Goal: Transaction & Acquisition: Purchase product/service

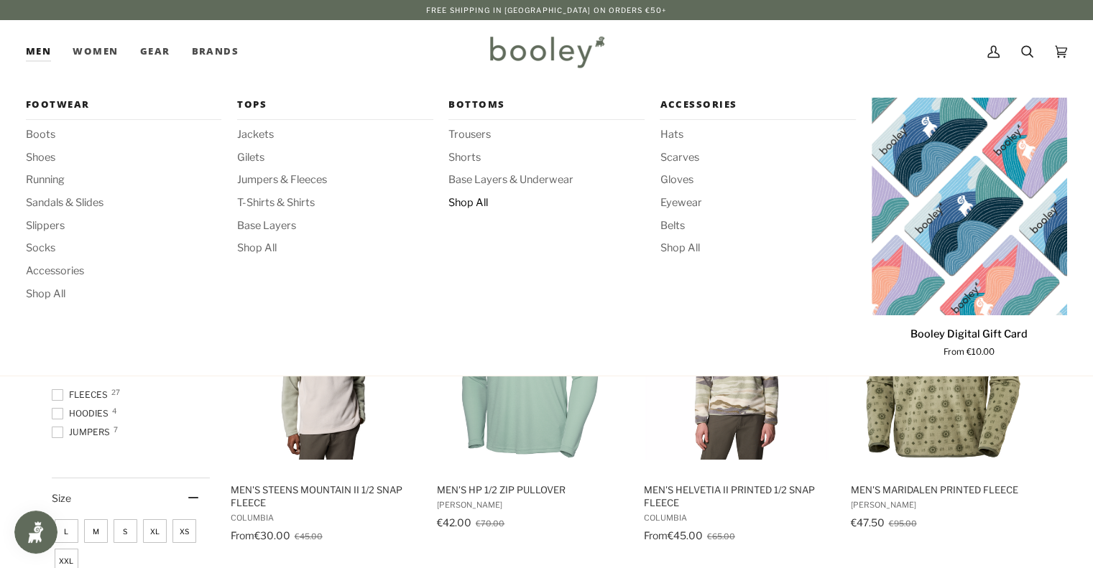
click at [466, 206] on span "Shop All" at bounding box center [545, 203] width 195 height 16
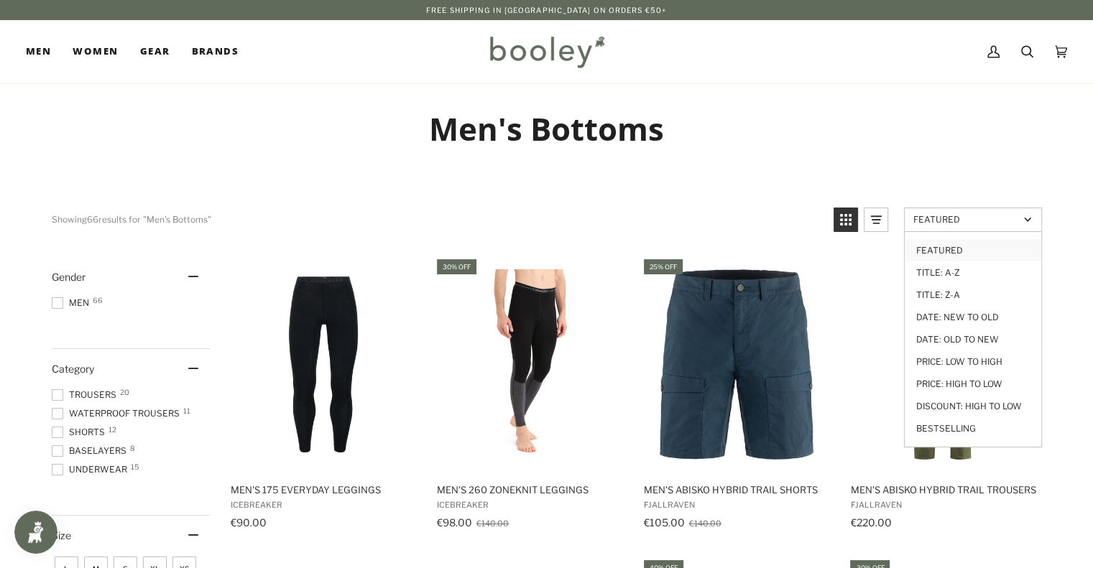
click at [925, 218] on span "Featured" at bounding box center [966, 219] width 106 height 11
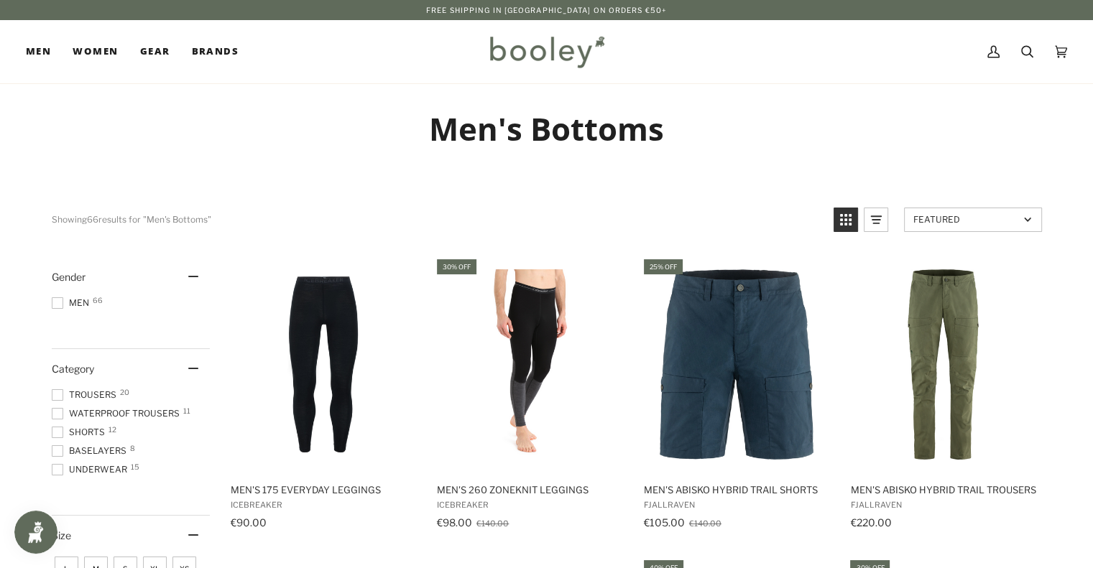
click at [925, 218] on span "Featured" at bounding box center [966, 219] width 106 height 11
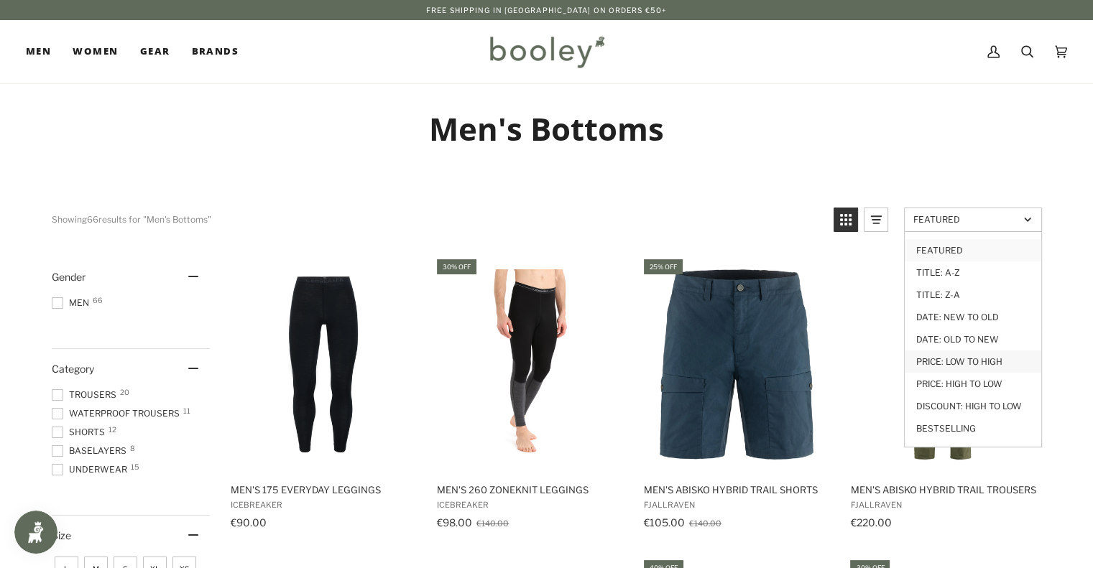
click at [951, 359] on link "Price: Low to High" at bounding box center [973, 362] width 137 height 22
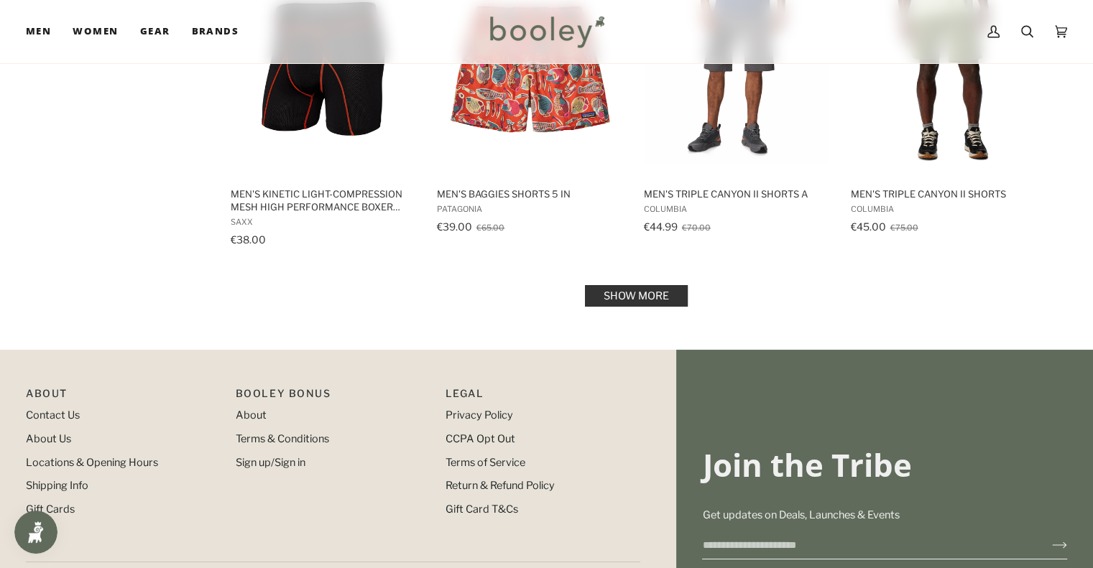
scroll to position [1562, 0]
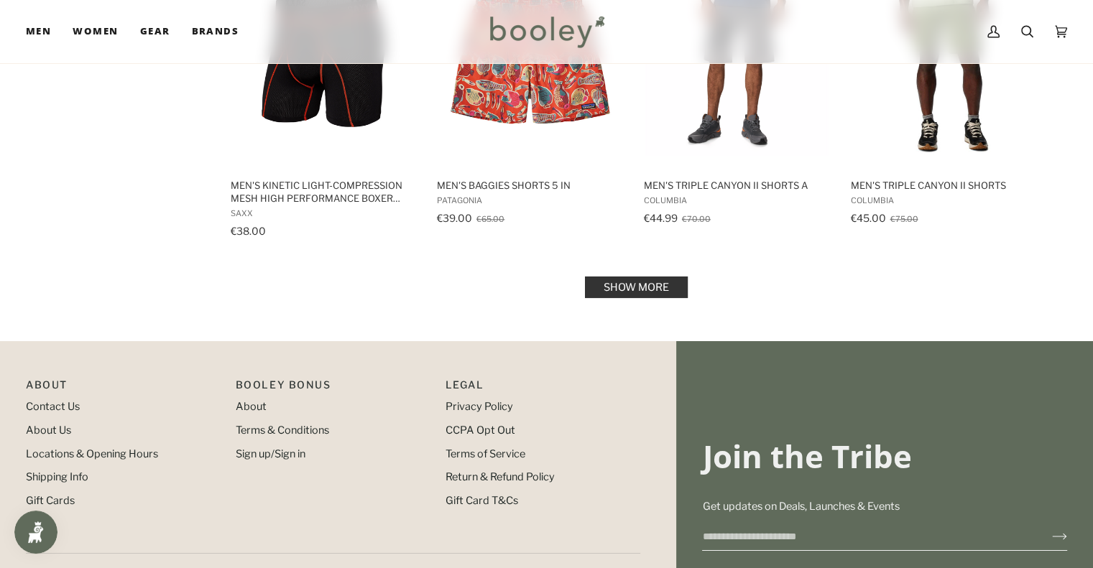
click at [637, 284] on link "Show more" at bounding box center [636, 288] width 103 height 22
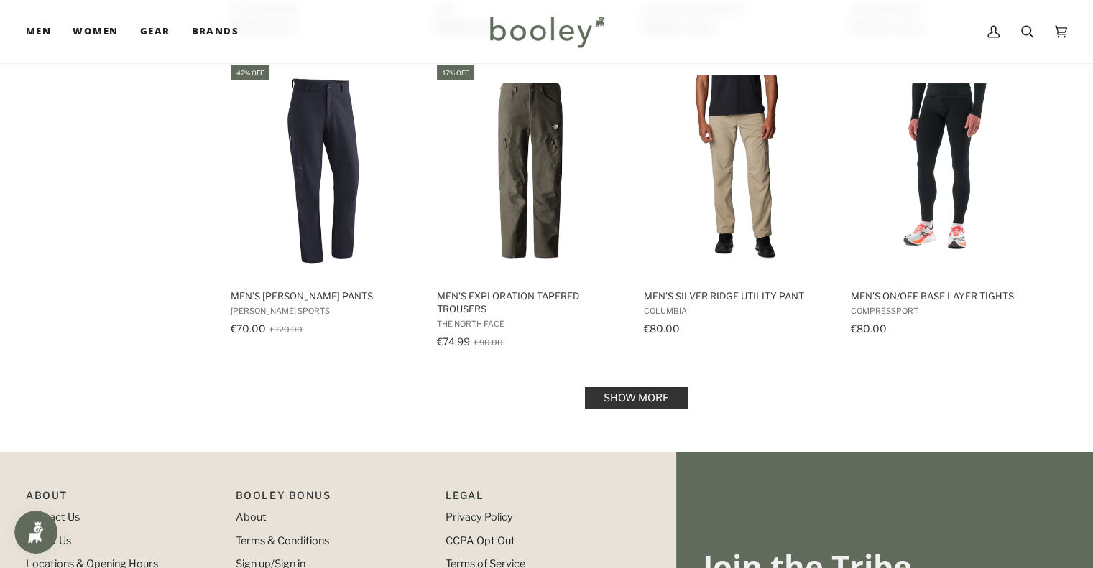
scroll to position [3000, 0]
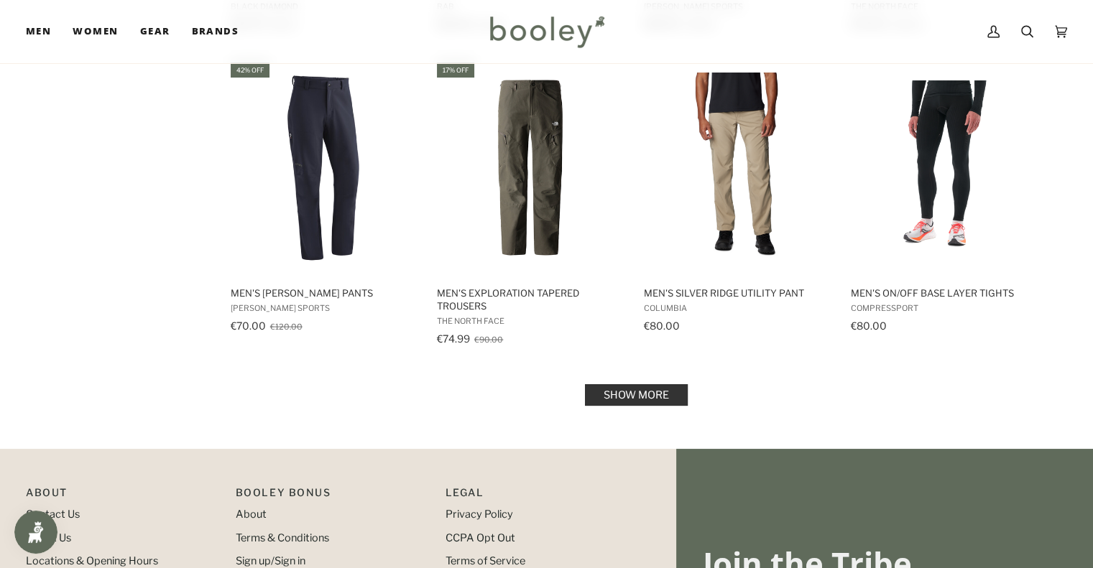
click at [634, 394] on link "Show more" at bounding box center [636, 395] width 103 height 22
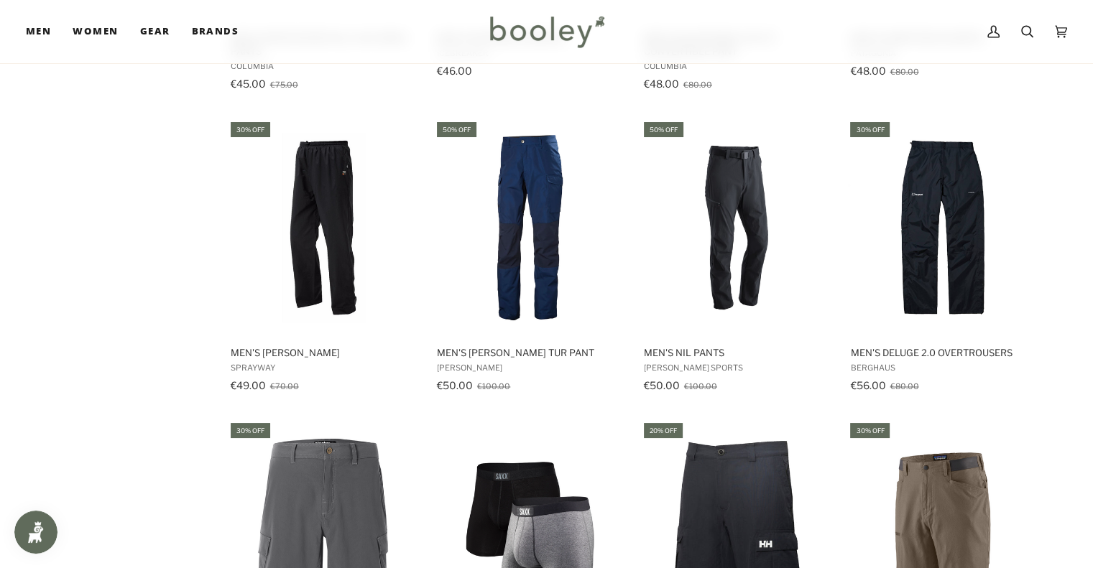
scroll to position [1624, 0]
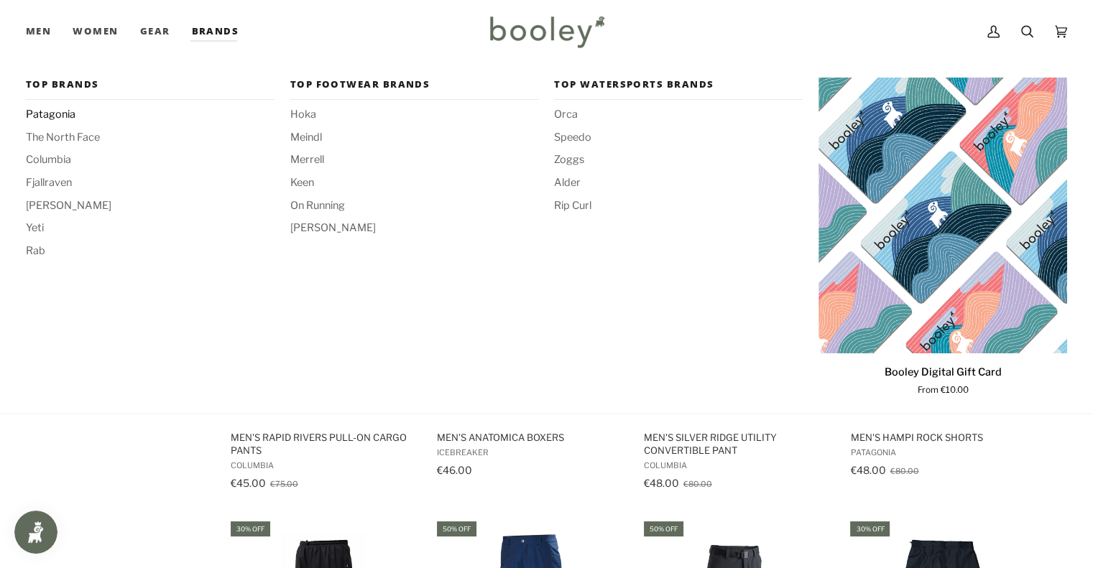
click at [63, 111] on span "Patagonia" at bounding box center [150, 115] width 249 height 16
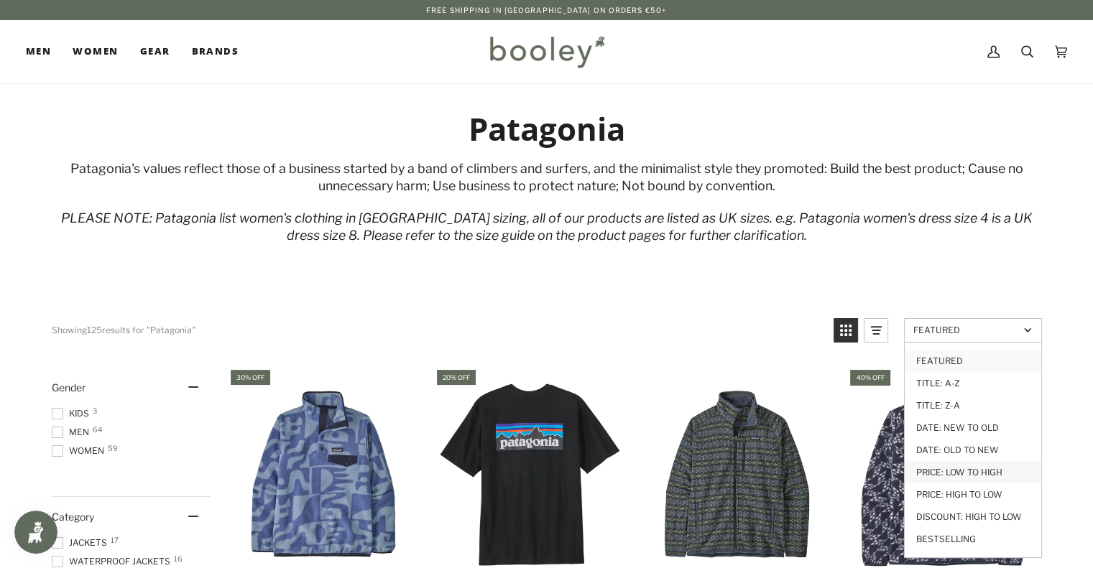
click at [966, 473] on link "Price: Low to High" at bounding box center [973, 472] width 137 height 22
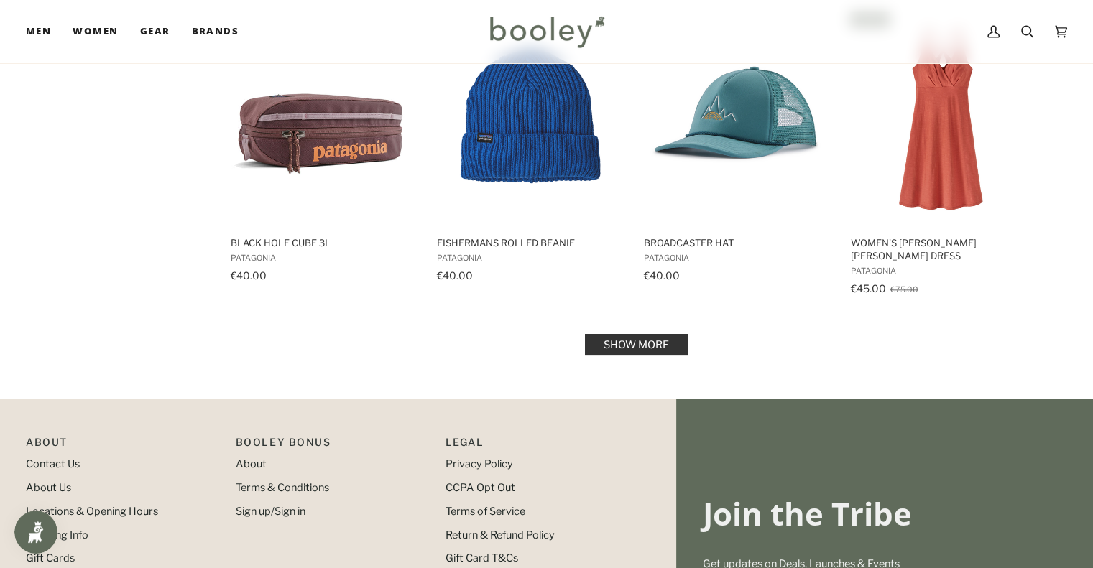
scroll to position [1580, 0]
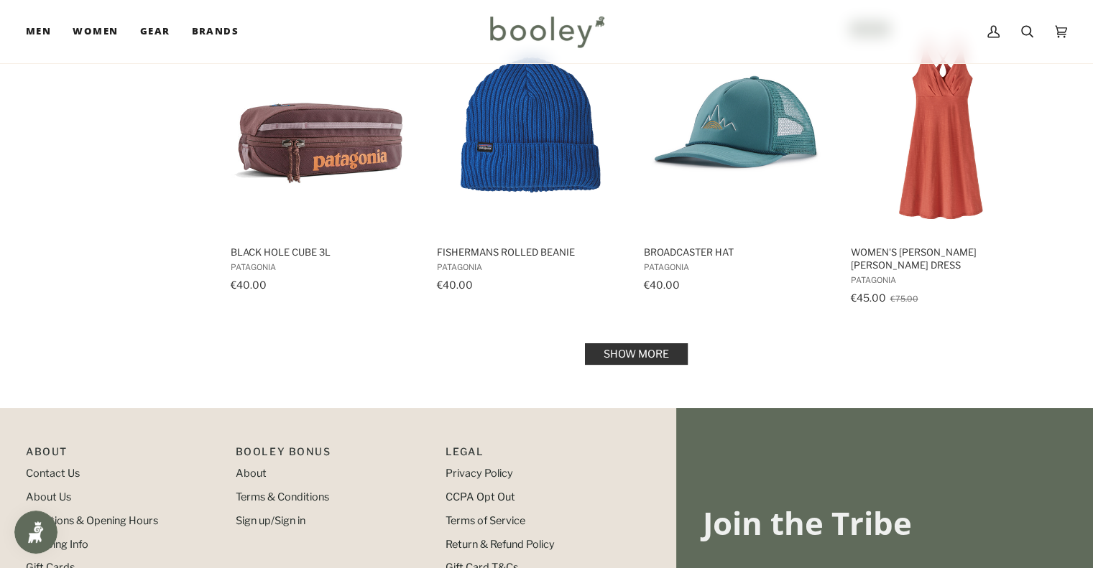
click at [637, 343] on link "Show more" at bounding box center [636, 354] width 103 height 22
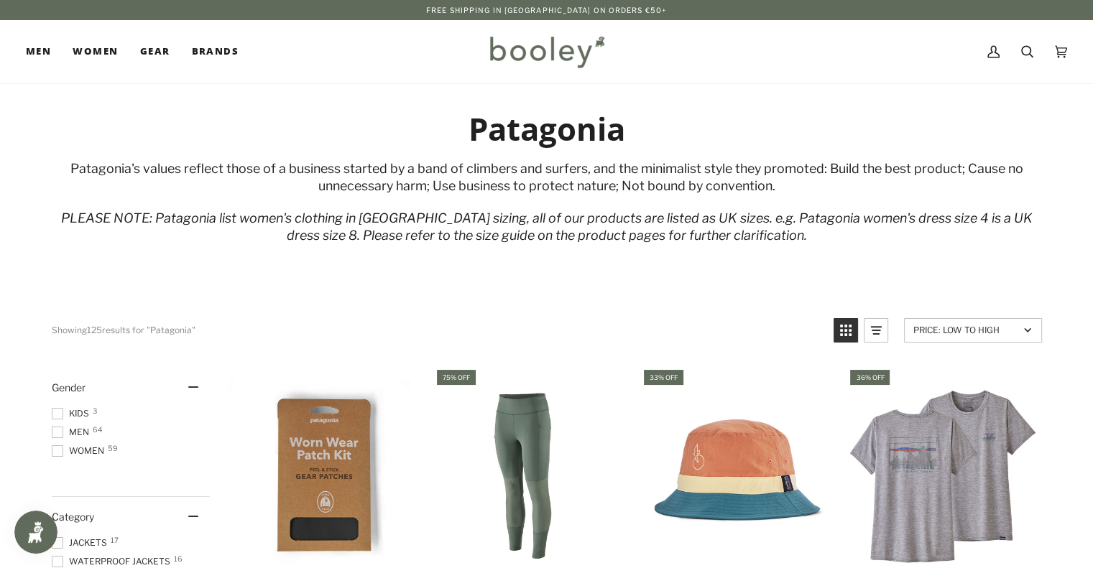
click at [74, 426] on span "Men 64" at bounding box center [73, 432] width 42 height 13
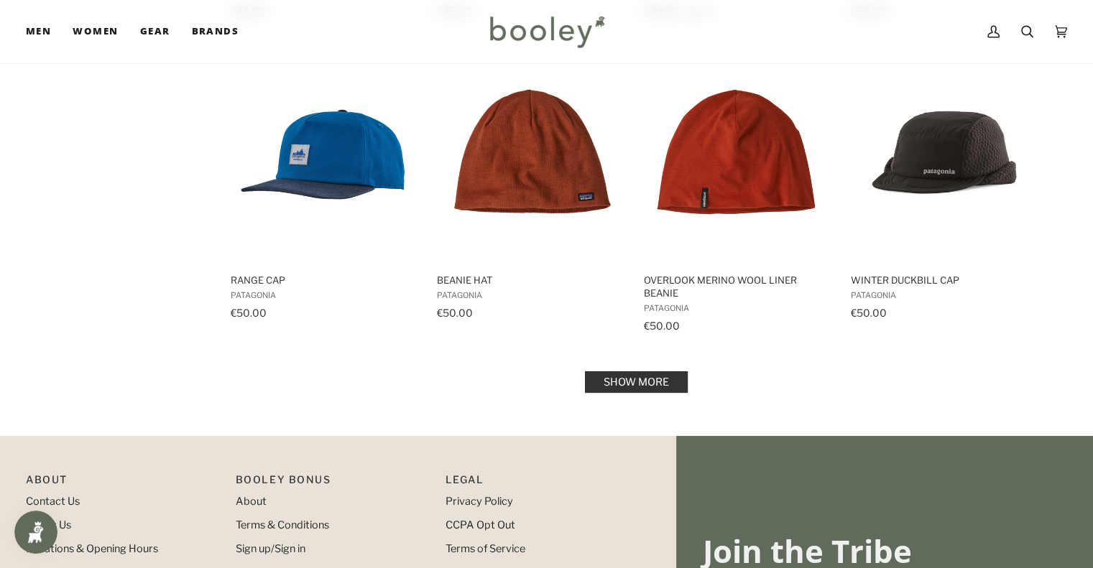
scroll to position [1549, 0]
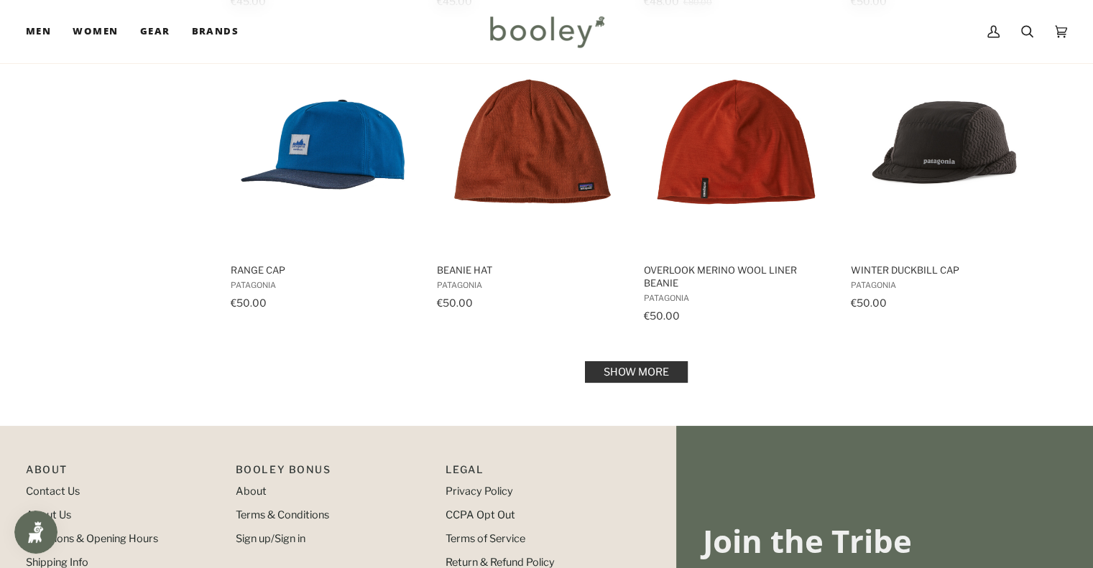
click at [622, 368] on link "Show more" at bounding box center [636, 372] width 103 height 22
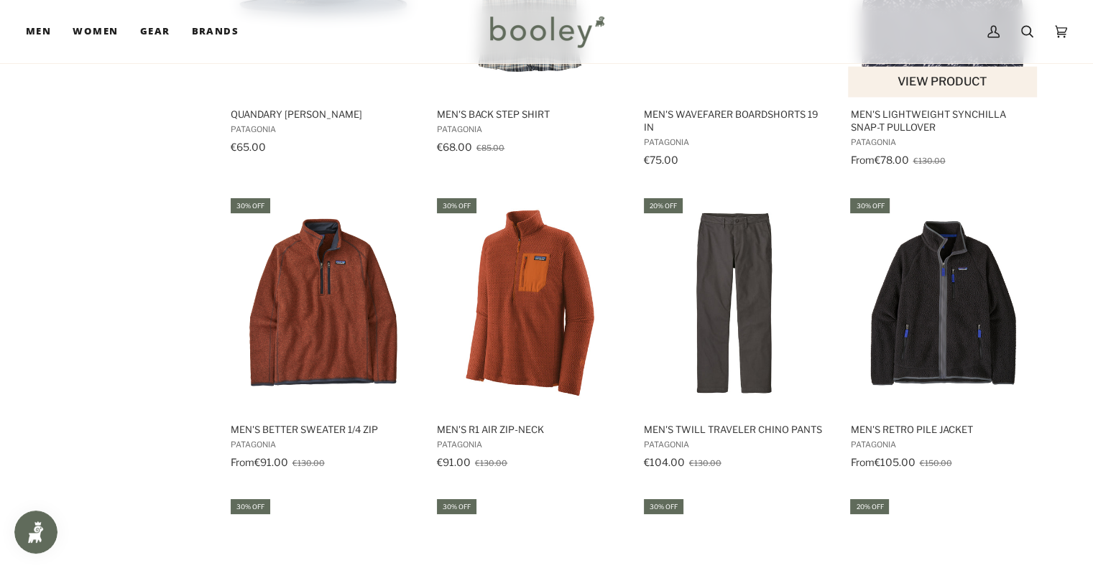
scroll to position [2341, 0]
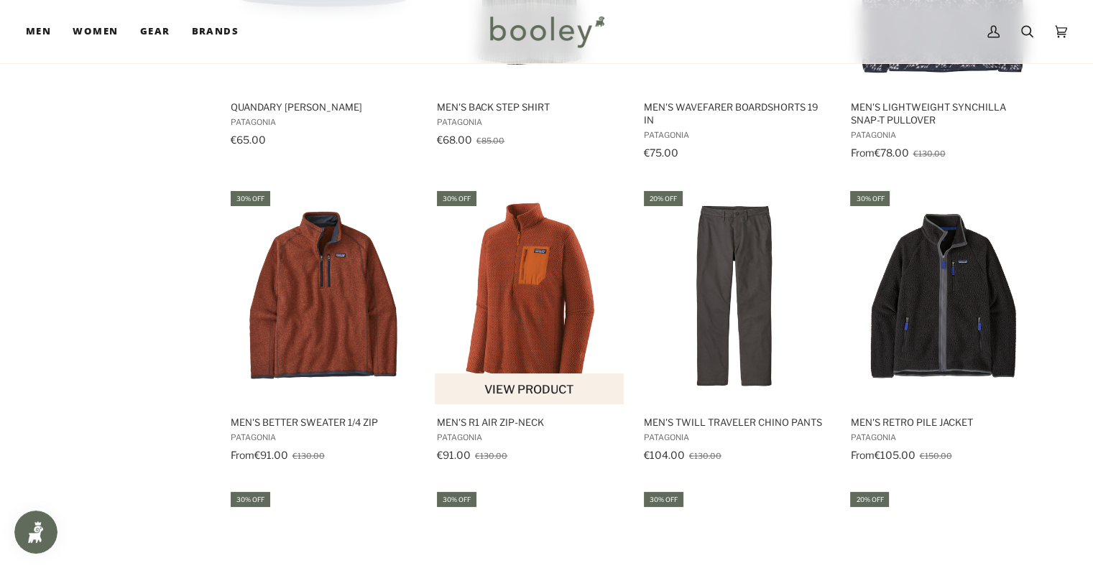
click at [548, 318] on img "Men's R1 Air Zip-Neck" at bounding box center [530, 296] width 190 height 190
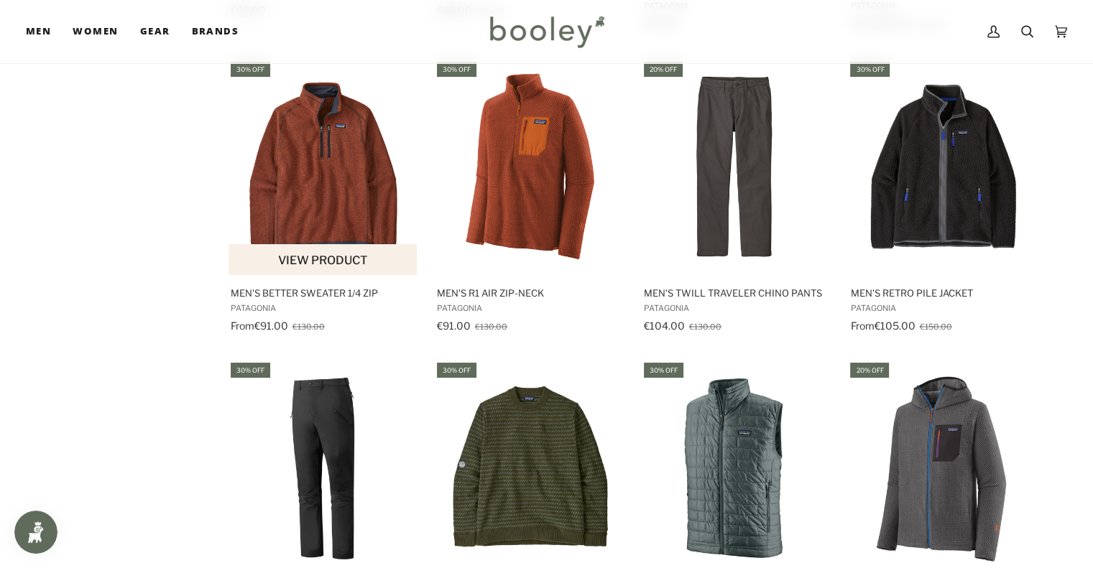
scroll to position [2473, 0]
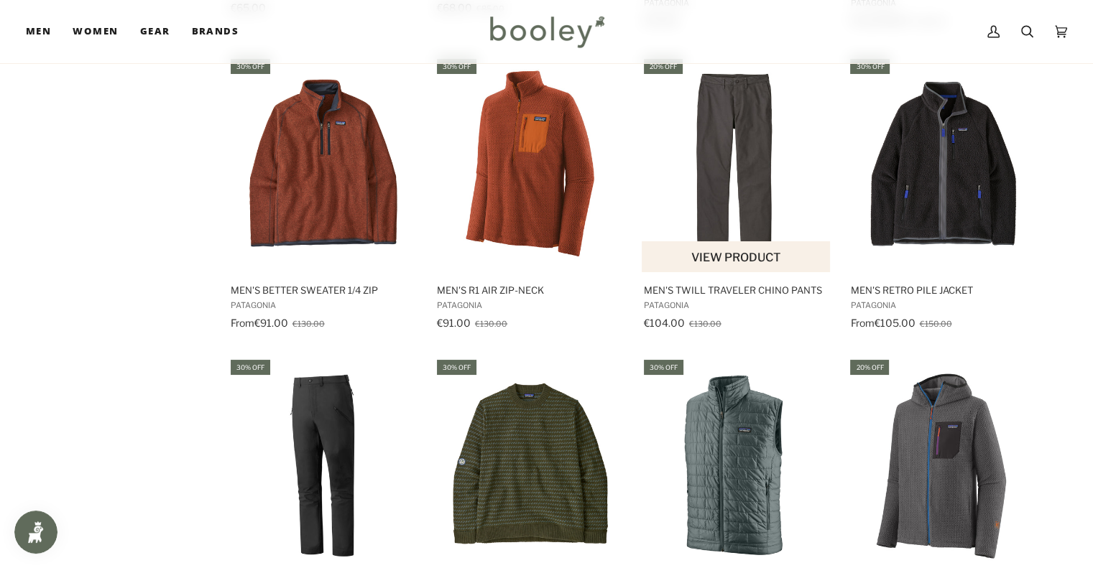
click at [681, 144] on img "Men's Twill Traveler Chino Pants" at bounding box center [737, 164] width 190 height 190
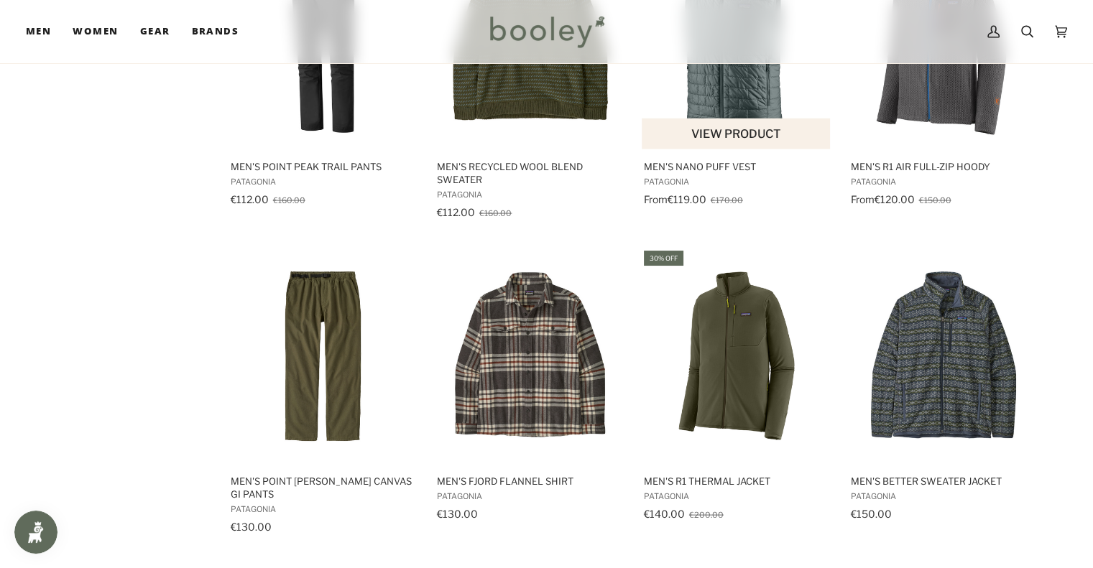
scroll to position [2897, 0]
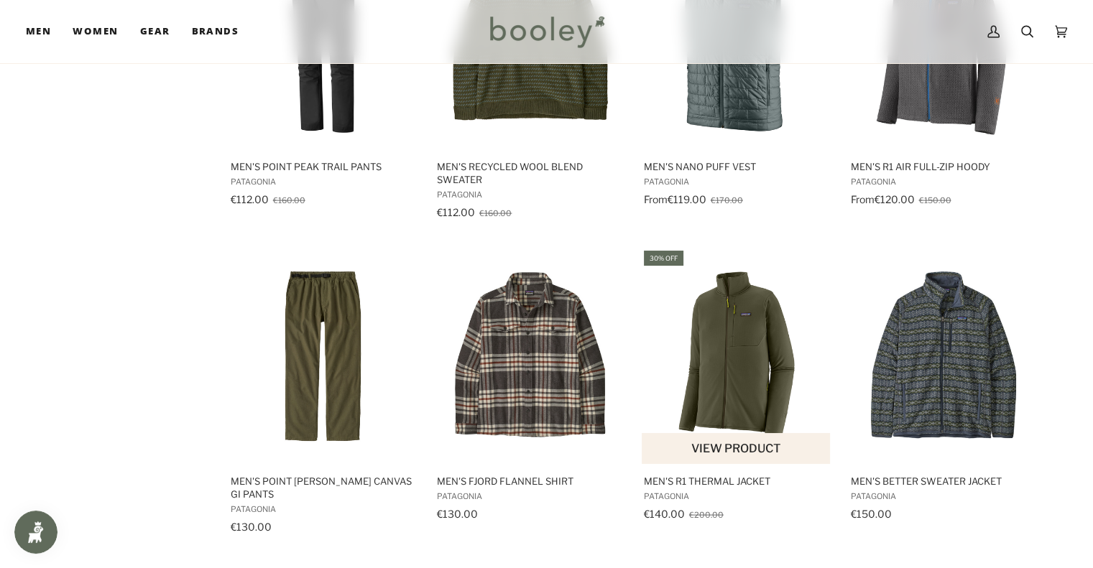
click at [695, 337] on img "Men's R1 Thermal Jacket" at bounding box center [737, 356] width 190 height 190
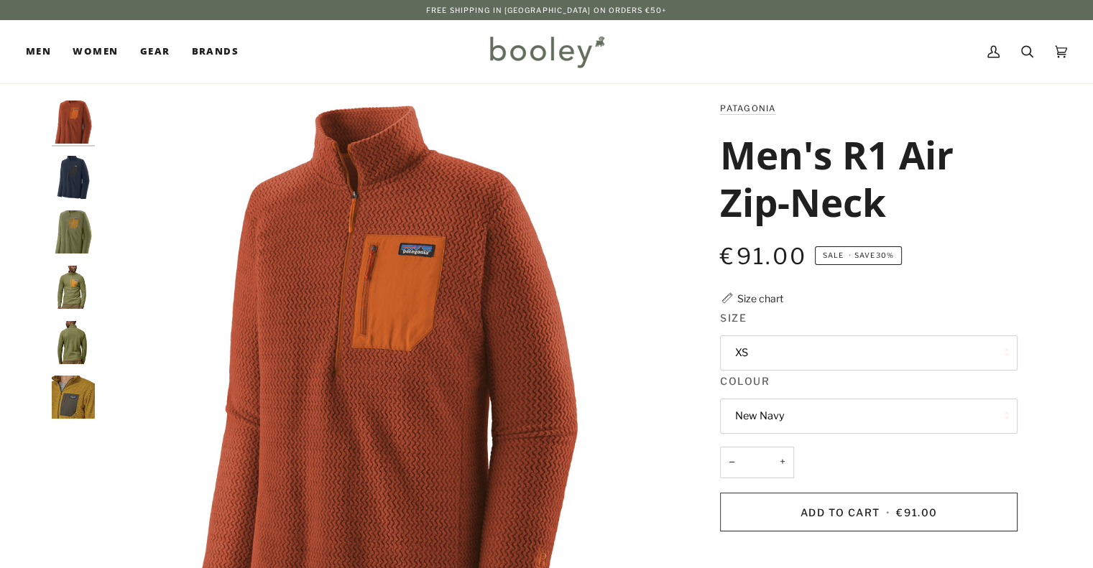
click at [763, 361] on button "XS" at bounding box center [868, 353] width 297 height 35
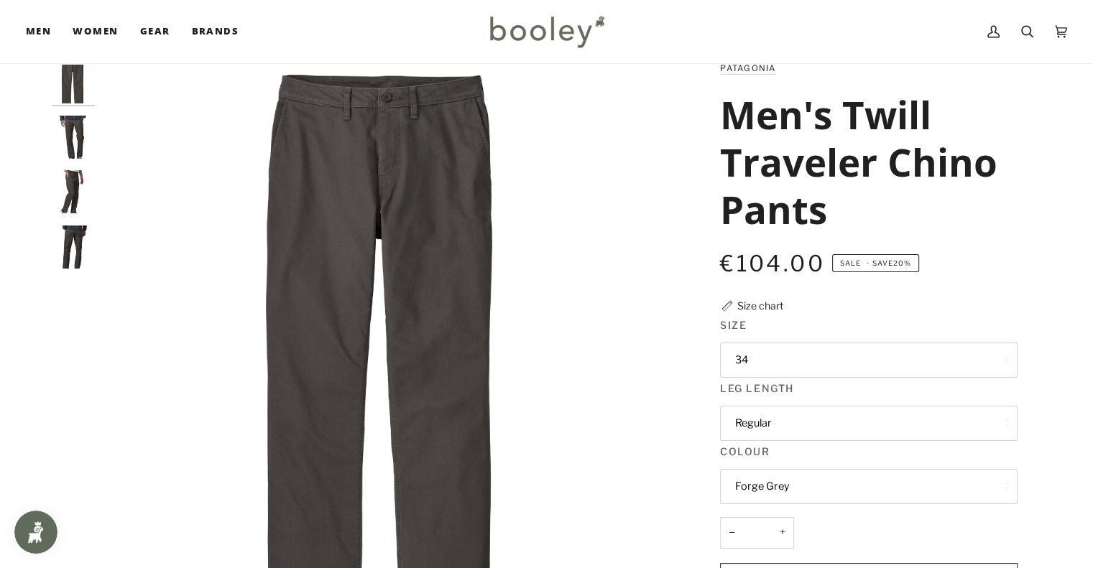
scroll to position [43, 0]
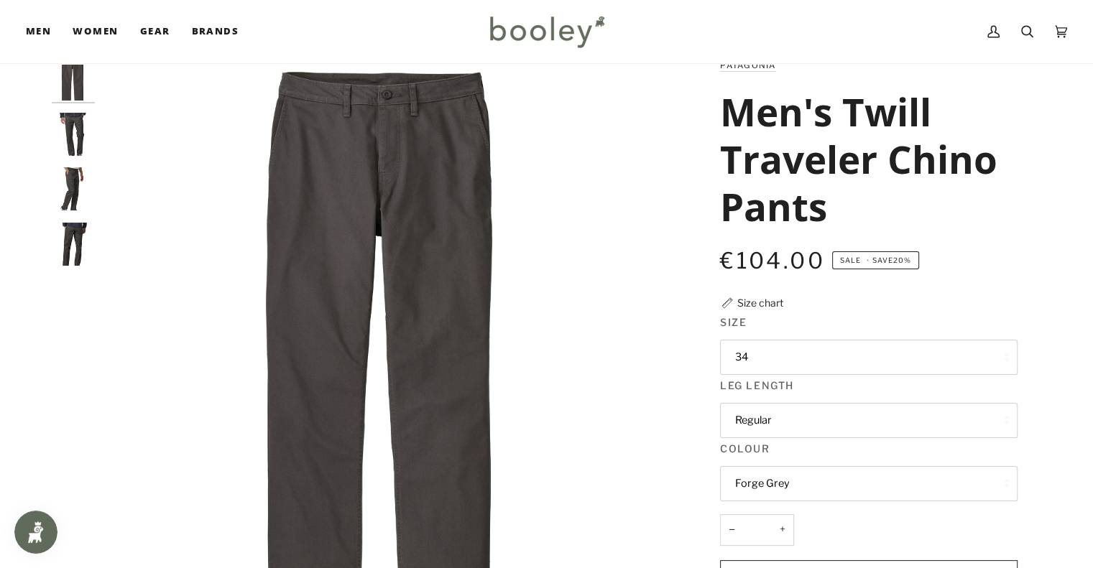
click at [69, 238] on img "Patagonia Men's Twill Traveler Chino Pants - Booley Galway" at bounding box center [73, 244] width 43 height 43
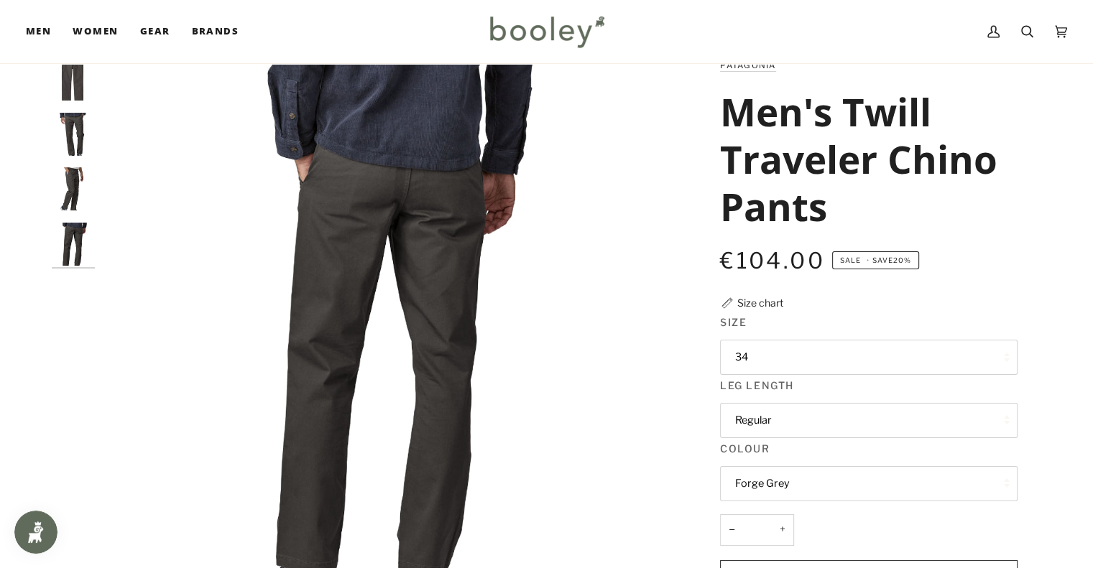
click at [75, 186] on img "Patagonia Men's Twill Traveler Chino Pants - Booley Galway" at bounding box center [73, 188] width 43 height 43
